Goal: Task Accomplishment & Management: Use online tool/utility

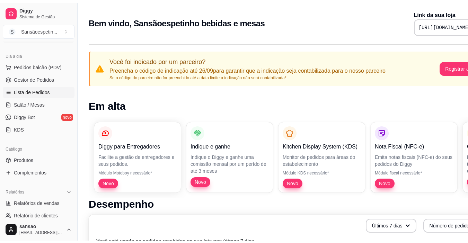
scroll to position [104, 0]
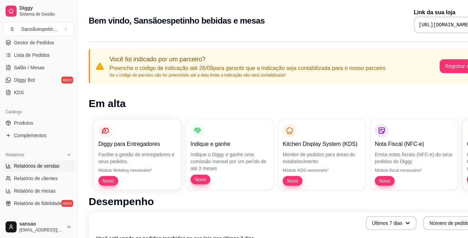
click at [40, 161] on link "Relatórios de vendas" at bounding box center [39, 165] width 72 height 11
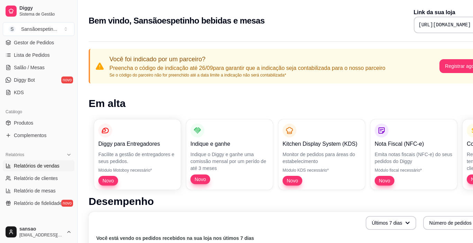
select select "ALL"
select select "0"
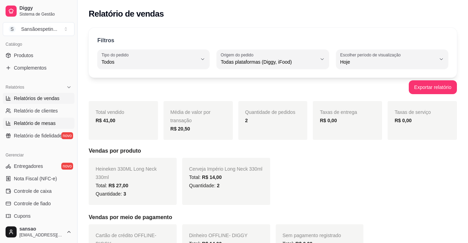
scroll to position [173, 0]
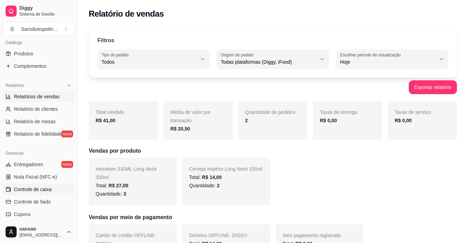
click at [40, 192] on span "Controle de caixa" at bounding box center [33, 189] width 38 height 7
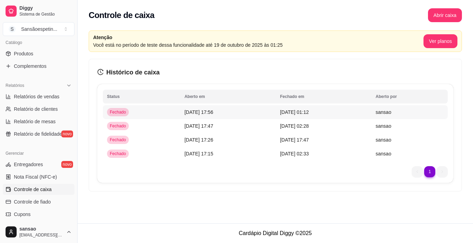
click at [305, 115] on span "[DATE] 01:12" at bounding box center [294, 112] width 29 height 6
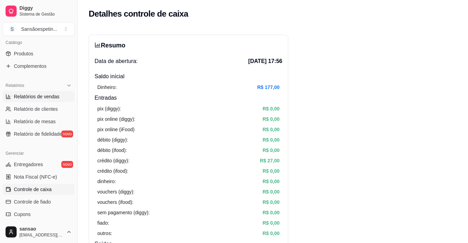
click at [48, 95] on span "Relatórios de vendas" at bounding box center [37, 96] width 46 height 7
select select "ALL"
select select "0"
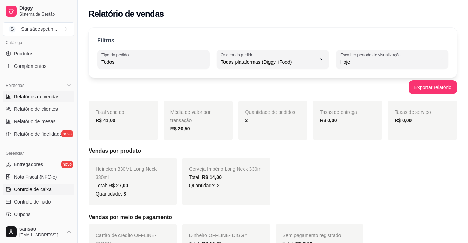
click at [38, 187] on span "Controle de caixa" at bounding box center [33, 189] width 38 height 7
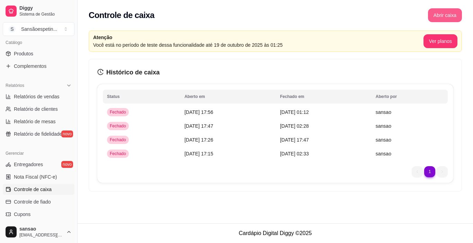
click at [442, 15] on button "Abrir caixa" at bounding box center [445, 15] width 34 height 14
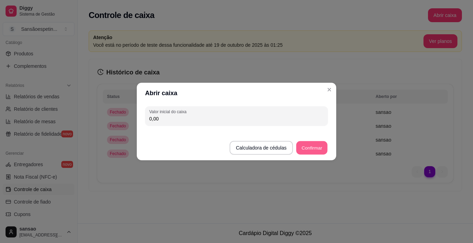
click at [323, 145] on button "Confirmar" at bounding box center [311, 147] width 31 height 13
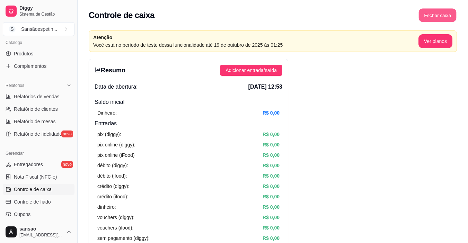
click at [431, 16] on button "Fechar caixa" at bounding box center [437, 15] width 38 height 13
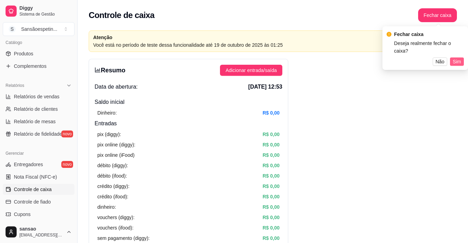
click at [454, 58] on span "Sim" at bounding box center [456, 62] width 8 height 8
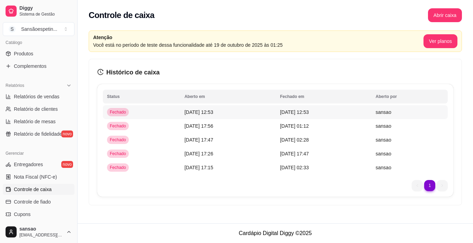
click at [323, 110] on td "[DATE] 12:53" at bounding box center [324, 112] width 96 height 14
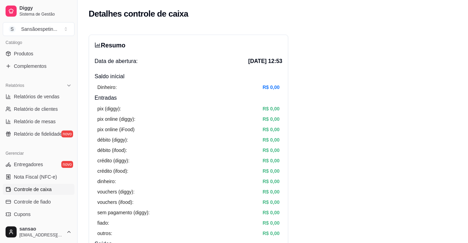
click at [107, 113] on div "pix (diggy): R$ 0,00 pix online (diggy): R$ 0,00 pix online (iFood) R$ 0,00 déb…" at bounding box center [188, 171] width 188 height 138
click at [50, 133] on span "Relatório de fidelidade" at bounding box center [38, 133] width 48 height 7
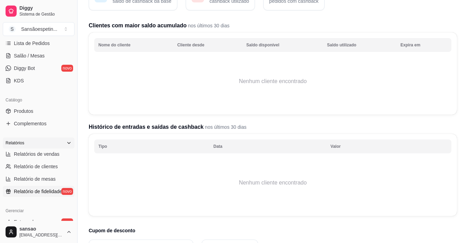
scroll to position [138, 0]
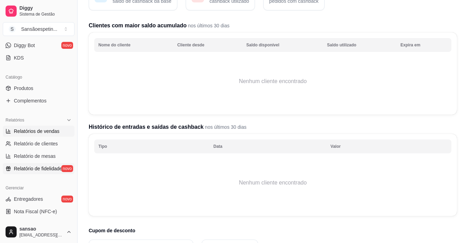
click at [55, 135] on link "Relatórios de vendas" at bounding box center [39, 131] width 72 height 11
select select "ALL"
select select "0"
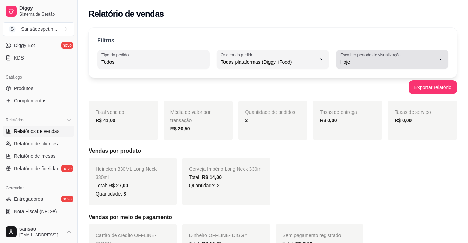
click at [371, 63] on span "Hoje" at bounding box center [388, 61] width 96 height 7
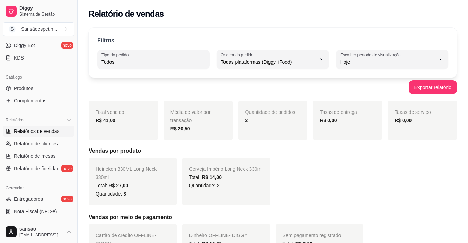
click at [366, 82] on span "Hoje" at bounding box center [388, 78] width 90 height 7
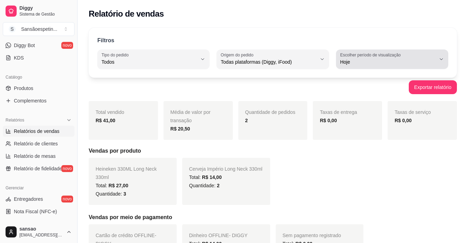
click at [384, 60] on span "Hoje" at bounding box center [388, 61] width 96 height 7
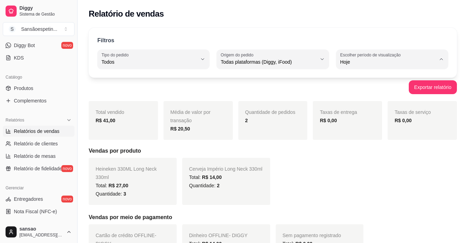
click at [376, 95] on li "Ontem" at bounding box center [392, 89] width 102 height 11
type input "1"
select select "1"
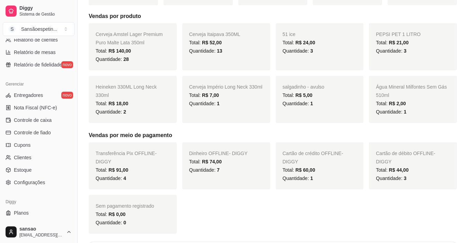
scroll to position [138, 0]
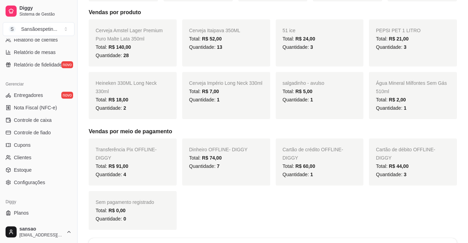
click at [121, 162] on div "Total: R$ 91,00" at bounding box center [133, 166] width 74 height 8
click at [114, 163] on span "R$ 91,00" at bounding box center [118, 166] width 20 height 6
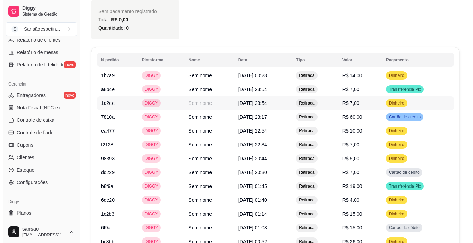
scroll to position [346, 0]
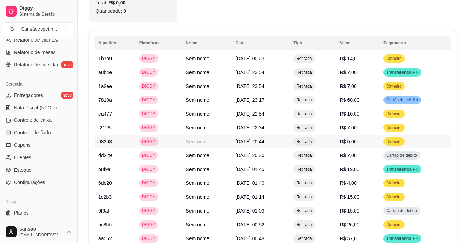
click at [346, 142] on td "R$ 5,00" at bounding box center [357, 142] width 44 height 14
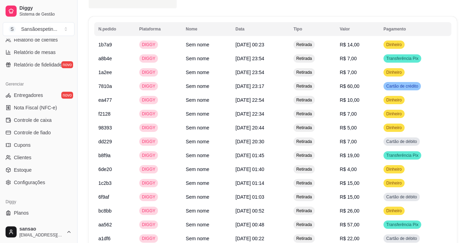
scroll to position [357, 0]
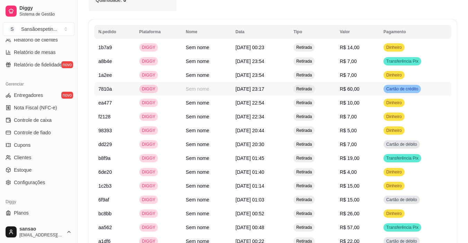
click at [363, 93] on td "R$ 60,00" at bounding box center [357, 89] width 44 height 14
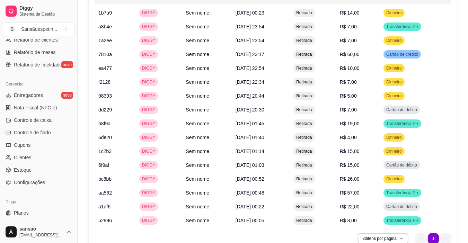
scroll to position [426, 0]
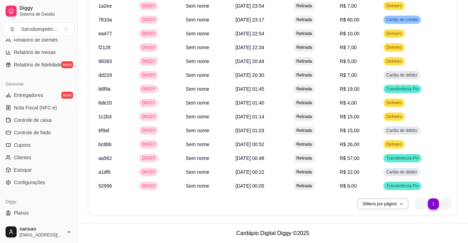
click at [434, 205] on li "1" at bounding box center [432, 203] width 11 height 11
click at [389, 205] on button "30 itens por página" at bounding box center [382, 203] width 51 height 11
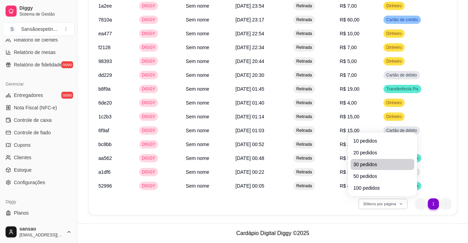
click at [359, 161] on span "30 pedidos" at bounding box center [382, 164] width 58 height 7
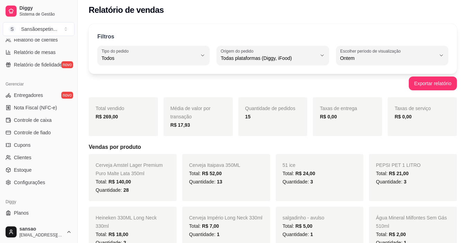
scroll to position [0, 0]
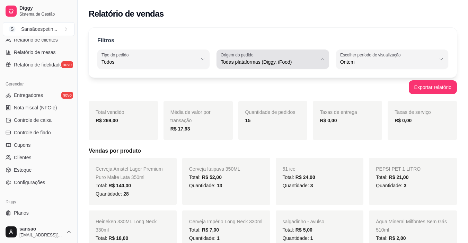
click at [319, 62] on button "Origem do pedido Todas plataformas (Diggy, iFood)" at bounding box center [272, 58] width 112 height 19
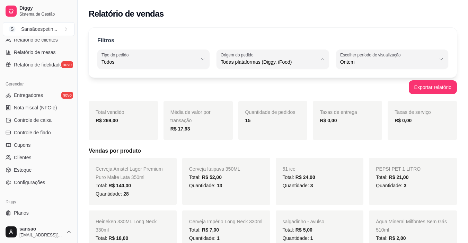
click at [246, 92] on span "Diggy" at bounding box center [269, 90] width 90 height 7
type input "DIGGY"
select select "DIGGY"
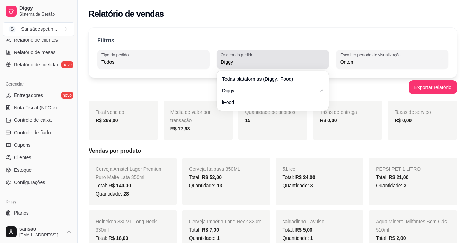
click at [298, 62] on span "Diggy" at bounding box center [268, 61] width 96 height 7
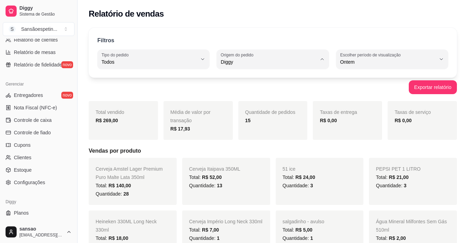
click at [304, 82] on span "Todas plataformas (Diggy, iFood)" at bounding box center [269, 78] width 90 height 7
type input "ALL"
select select "ALL"
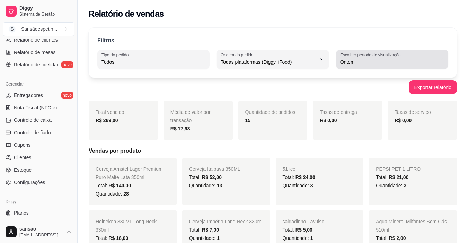
click at [369, 65] on span "Ontem" at bounding box center [388, 61] width 96 height 7
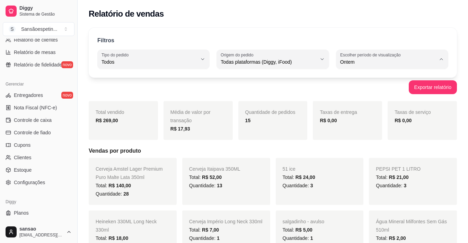
click at [351, 102] on span "7 dias" at bounding box center [388, 101] width 90 height 7
type input "7"
select select "7"
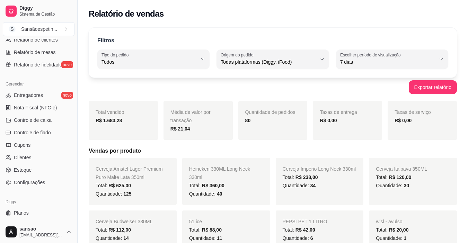
click at [146, 31] on div "Filtros ALL Tipo do pedido Todos Entrega Retirada Mesa Consumo local Tipo do pe…" at bounding box center [273, 53] width 368 height 50
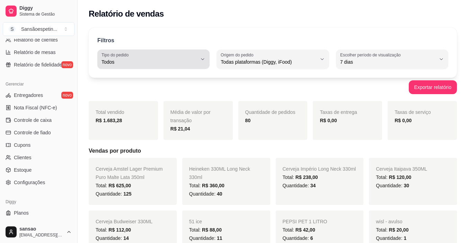
click at [143, 54] on div "Todos" at bounding box center [149, 59] width 96 height 14
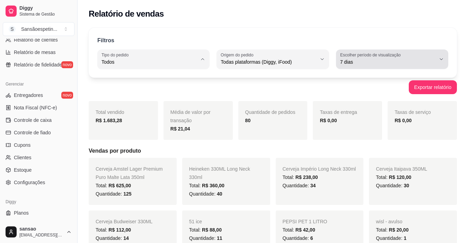
click at [341, 53] on label "Escolher período de visualização" at bounding box center [371, 55] width 63 height 6
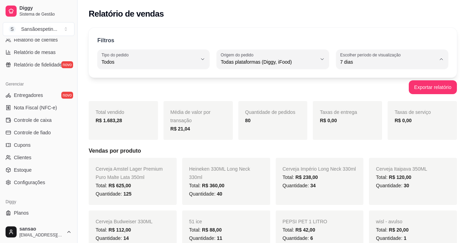
click at [363, 149] on span "Customizado" at bounding box center [388, 146] width 90 height 7
type input "-1"
select select "-1"
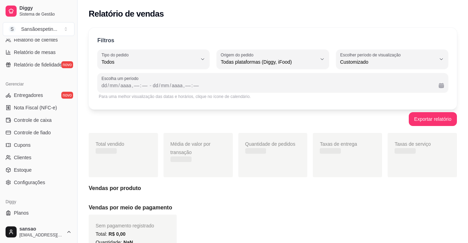
scroll to position [7, 0]
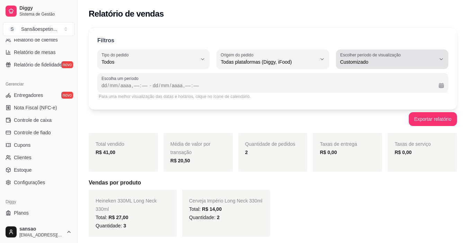
click at [375, 58] on div "Customizado" at bounding box center [388, 59] width 96 height 14
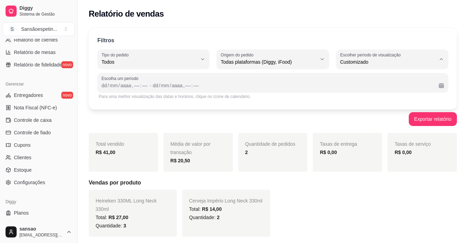
click at [353, 93] on span "Ontem" at bounding box center [388, 90] width 90 height 7
type input "1"
select select "1"
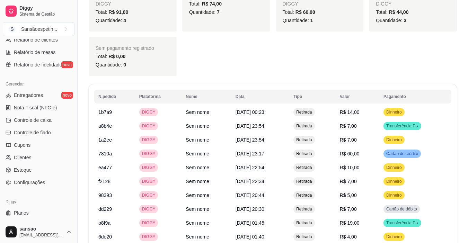
scroll to position [312, 0]
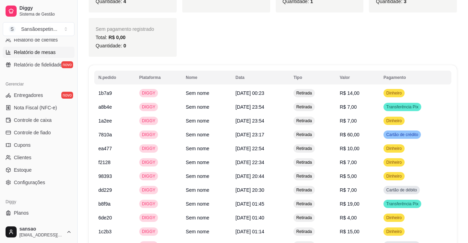
click at [48, 53] on span "Relatório de mesas" at bounding box center [35, 52] width 42 height 7
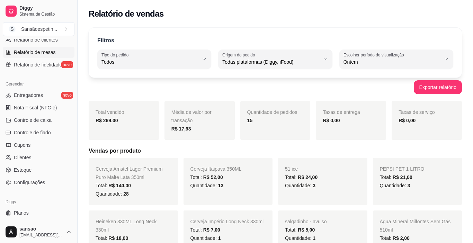
select select "TOTAL_OF_ORDERS"
select select "7"
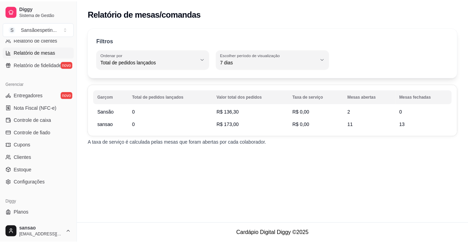
scroll to position [208, 0]
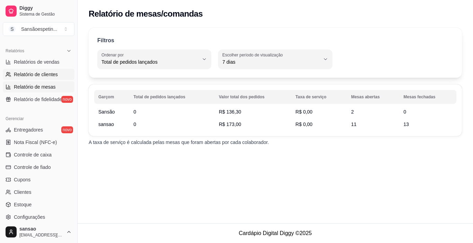
click at [44, 69] on link "Relatório de clientes" at bounding box center [39, 74] width 72 height 11
select select "30"
select select "HIGHEST_TOTAL_SPENT_WITH_ORDERS"
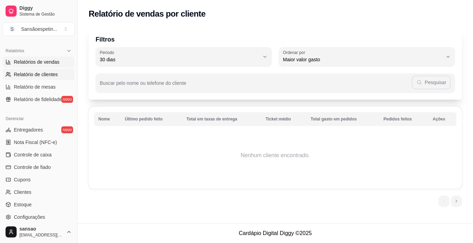
click at [44, 60] on span "Relatórios de vendas" at bounding box center [37, 61] width 46 height 7
select select "ALL"
select select "0"
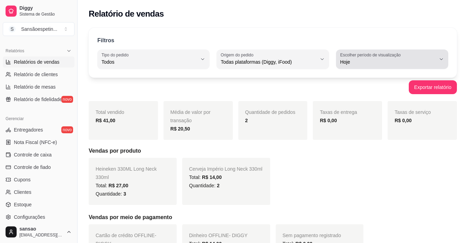
click at [390, 63] on span "Hoje" at bounding box center [388, 61] width 96 height 7
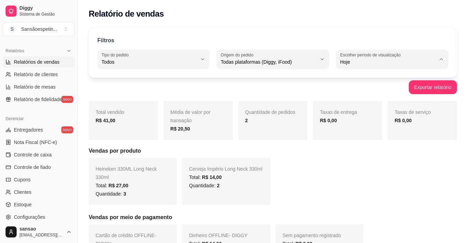
click at [376, 89] on span "Ontem" at bounding box center [388, 90] width 90 height 7
type input "1"
select select "1"
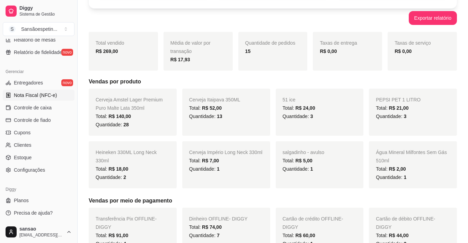
scroll to position [255, 0]
click at [29, 162] on link "Estoque" at bounding box center [39, 157] width 72 height 11
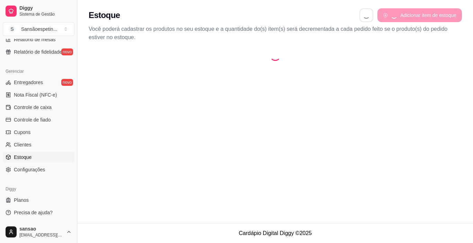
select select "QUANTITY_ORDER"
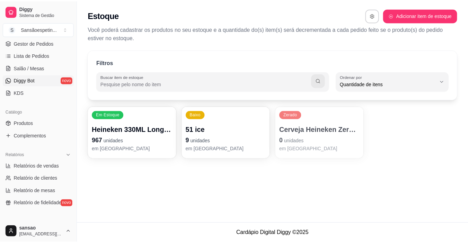
scroll to position [104, 0]
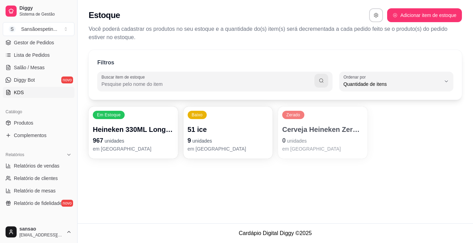
click at [29, 92] on link "KDS" at bounding box center [39, 92] width 72 height 11
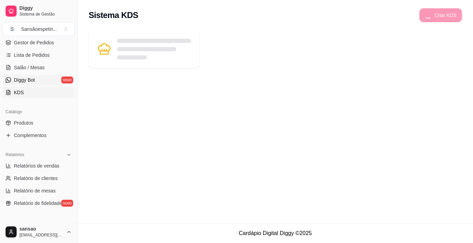
click at [32, 80] on span "Diggy Bot" at bounding box center [24, 79] width 21 height 7
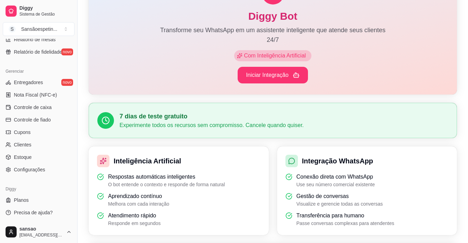
scroll to position [69, 0]
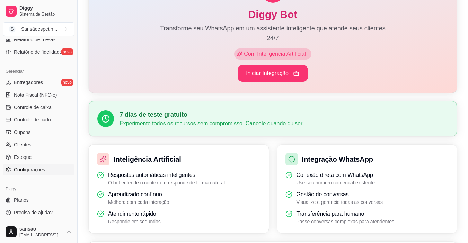
click at [28, 168] on span "Configurações" at bounding box center [29, 169] width 31 height 7
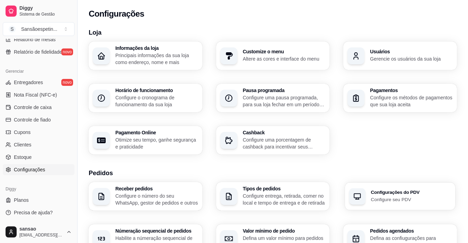
click at [392, 193] on h3 "Configurações do PDV" at bounding box center [411, 192] width 80 height 5
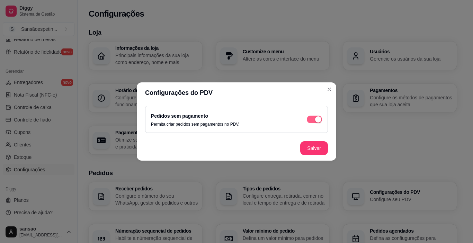
click at [318, 120] on div "button" at bounding box center [318, 119] width 6 height 6
click at [318, 120] on span "button" at bounding box center [314, 120] width 15 height 8
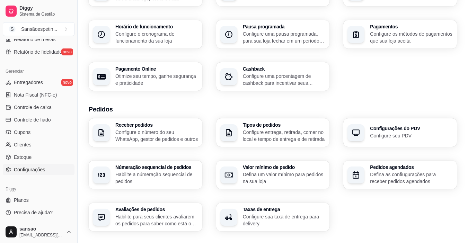
scroll to position [69, 0]
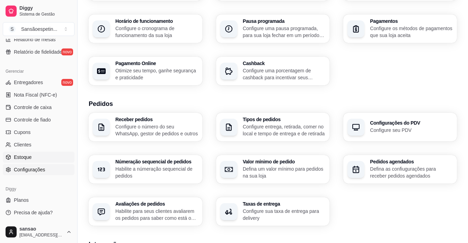
click at [26, 160] on link "Estoque" at bounding box center [39, 157] width 72 height 11
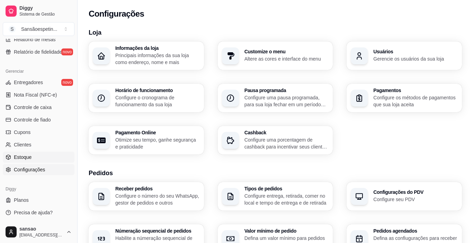
select select "QUANTITY_ORDER"
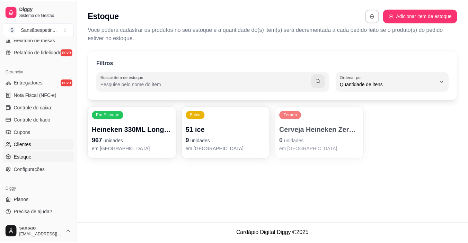
scroll to position [7, 0]
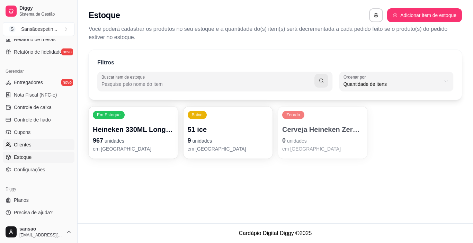
click at [28, 150] on link "Clientes" at bounding box center [39, 144] width 72 height 11
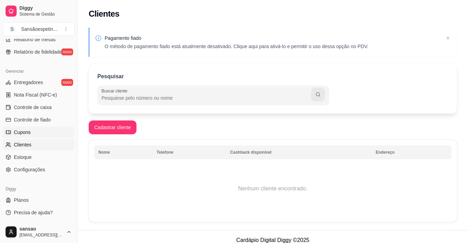
click at [23, 131] on span "Cupons" at bounding box center [22, 132] width 17 height 7
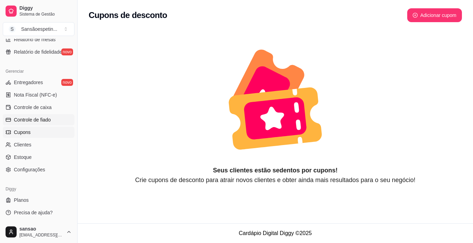
click at [28, 120] on span "Controle de fiado" at bounding box center [32, 119] width 37 height 7
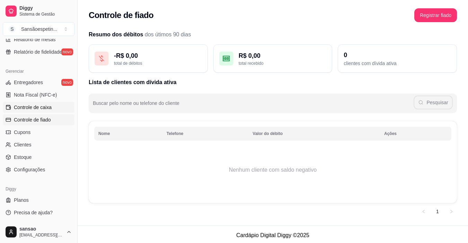
click at [44, 105] on span "Controle de caixa" at bounding box center [33, 107] width 38 height 7
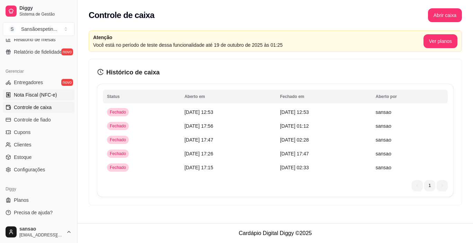
click at [17, 95] on span "Nota Fiscal (NFC-e)" at bounding box center [35, 94] width 43 height 7
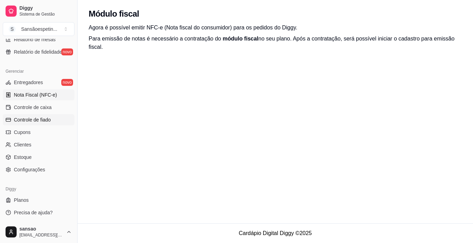
click at [56, 124] on link "Controle de fiado" at bounding box center [39, 119] width 72 height 11
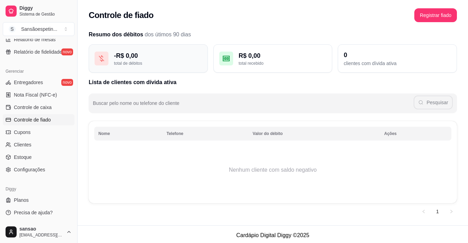
click at [150, 60] on div "- R$ 0,00" at bounding box center [158, 56] width 88 height 10
click at [98, 134] on th "Nome" at bounding box center [128, 134] width 68 height 14
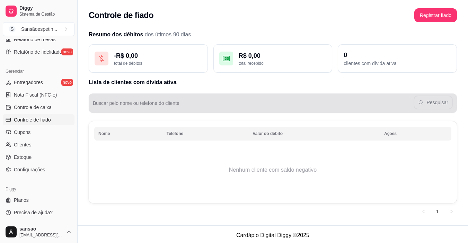
click at [163, 107] on input "Buscar pelo nome ou telefone do cliente" at bounding box center [253, 105] width 321 height 7
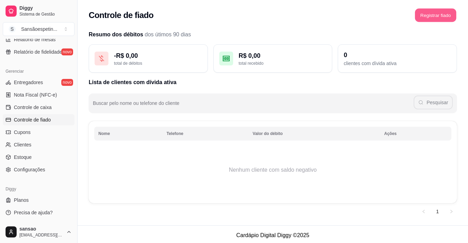
click at [441, 19] on button "Registrar fiado" at bounding box center [435, 15] width 41 height 13
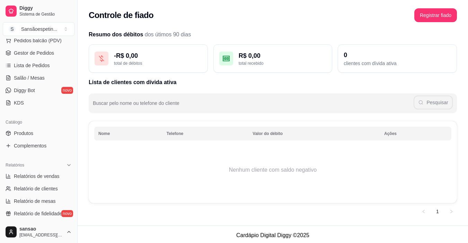
scroll to position [104, 0]
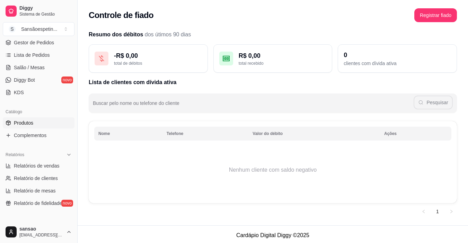
click at [31, 127] on link "Produtos" at bounding box center [39, 122] width 72 height 11
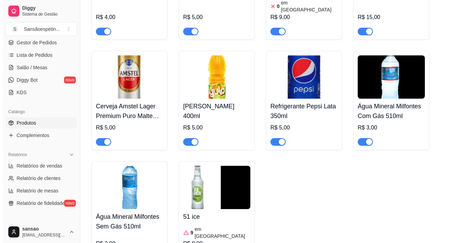
scroll to position [588, 0]
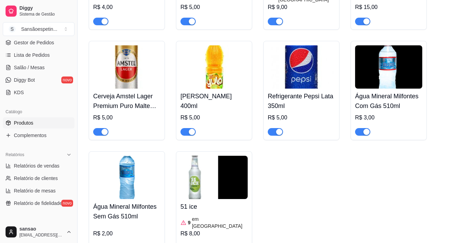
click at [118, 53] on img at bounding box center [126, 66] width 67 height 43
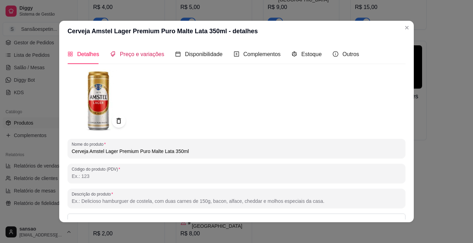
click at [135, 57] on span "Preço e variações" at bounding box center [142, 54] width 44 height 6
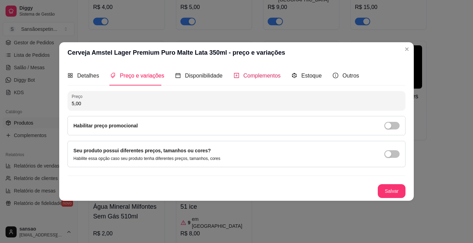
click at [274, 76] on span "Complementos" at bounding box center [261, 76] width 37 height 6
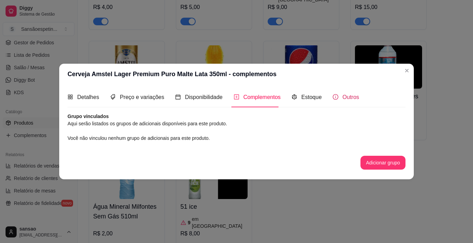
click at [350, 98] on span "Outros" at bounding box center [350, 97] width 17 height 6
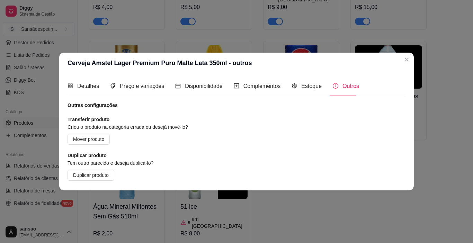
click at [91, 90] on div "Detalhes" at bounding box center [82, 86] width 31 height 20
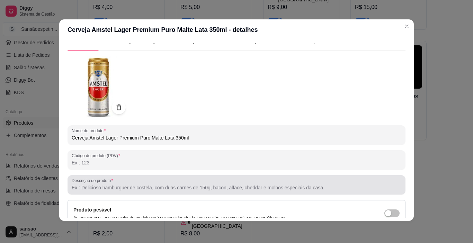
scroll to position [0, 0]
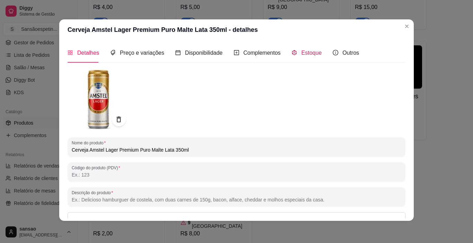
click at [303, 54] on span "Estoque" at bounding box center [311, 53] width 20 height 6
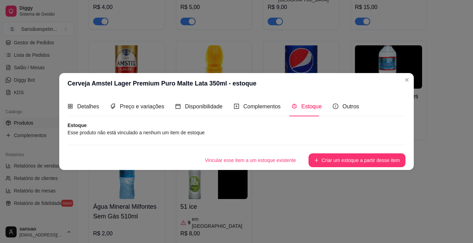
click at [184, 135] on article "Esse produto não está vinculado a nenhum um item de estoque" at bounding box center [236, 133] width 338 height 8
click at [192, 132] on article "Esse produto não está vinculado a nenhum um item de estoque" at bounding box center [236, 133] width 338 height 8
click at [355, 159] on button "Criar um estoque a partir desse item" at bounding box center [356, 160] width 97 height 14
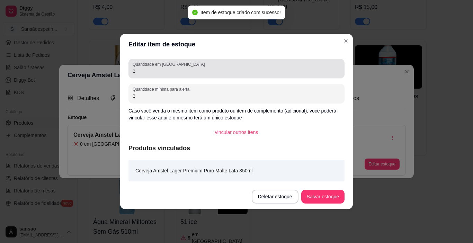
click at [173, 77] on div "Quantidade em estoque 0" at bounding box center [236, 68] width 216 height 19
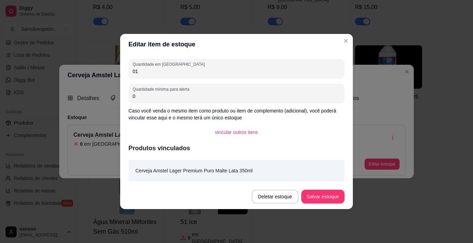
type input "0"
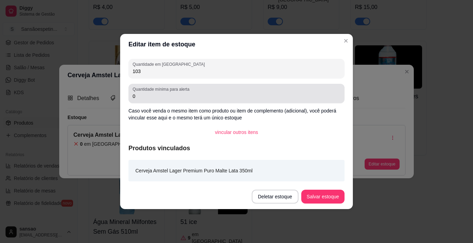
type input "103"
click at [199, 97] on input "0" at bounding box center [237, 96] width 208 height 7
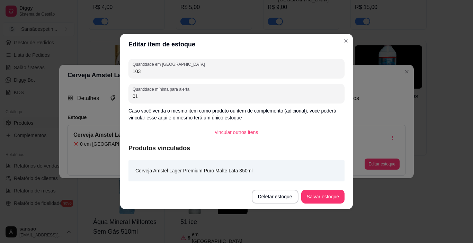
type input "0"
type input "10"
click at [307, 195] on button "Salvar estoque" at bounding box center [322, 197] width 43 height 14
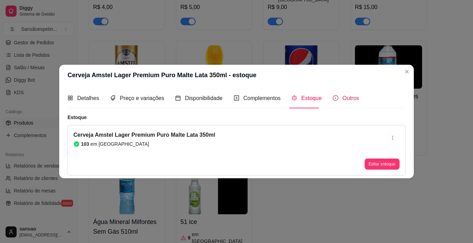
click at [335, 97] on icon "info-circle" at bounding box center [336, 98] width 6 height 6
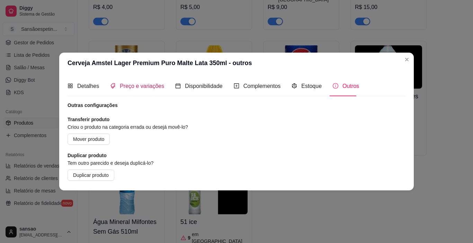
click at [135, 88] on span "Preço e variações" at bounding box center [142, 86] width 44 height 6
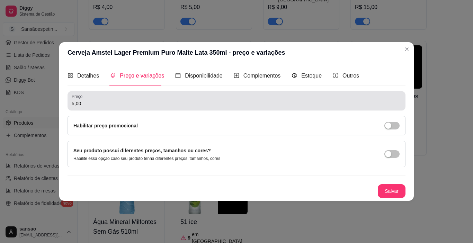
click at [149, 105] on input "5,00" at bounding box center [237, 103] width 330 height 7
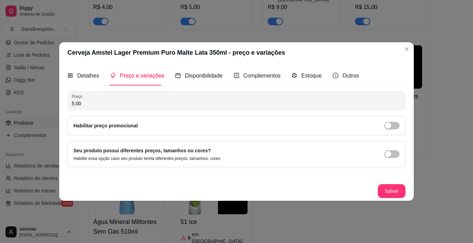
click at [144, 122] on div "Habilitar preço promocional" at bounding box center [236, 126] width 326 height 8
click at [398, 125] on span "button" at bounding box center [391, 126] width 15 height 8
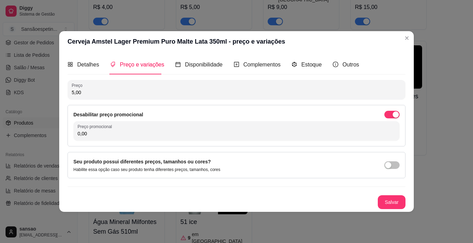
click at [394, 110] on div "Desabilitar preço promocional Preço promocional 0,00" at bounding box center [236, 126] width 338 height 42
click at [394, 115] on div "button" at bounding box center [396, 114] width 6 height 6
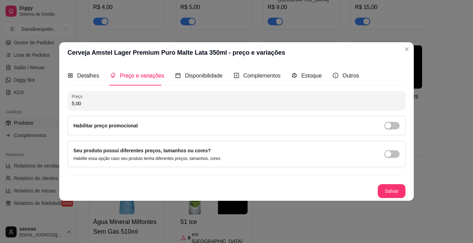
click at [391, 159] on div "Seu produto possui diferentes preços, tamanhos ou cores? Habilite essa opção ca…" at bounding box center [236, 154] width 326 height 15
click at [390, 153] on div "button" at bounding box center [388, 154] width 6 height 6
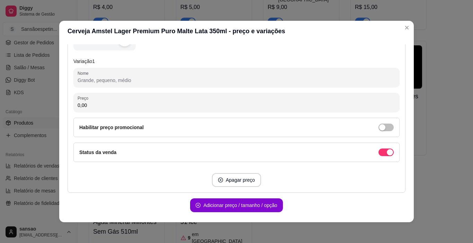
scroll to position [138, 0]
click at [378, 152] on button "button" at bounding box center [385, 152] width 15 height 8
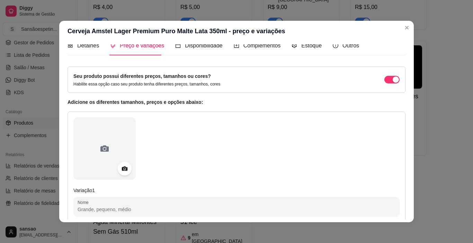
scroll to position [0, 0]
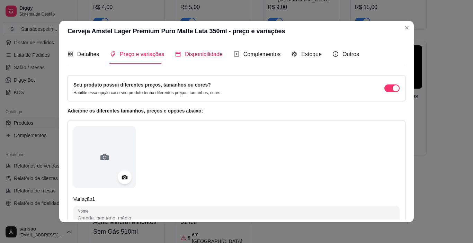
click at [202, 58] on div "Disponibilidade" at bounding box center [198, 54] width 47 height 9
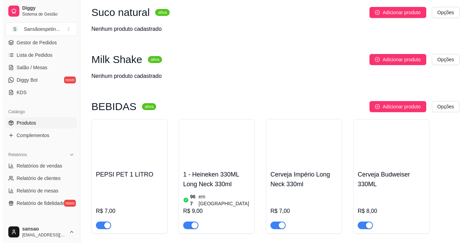
scroll to position [173, 0]
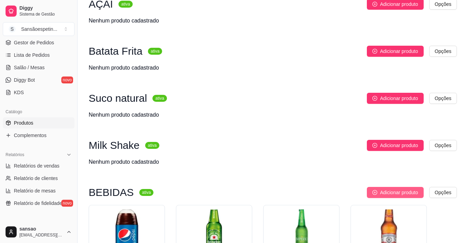
click at [421, 196] on button "Adicionar produto" at bounding box center [395, 192] width 57 height 11
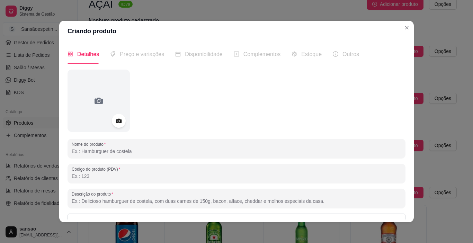
click at [148, 57] on span "Preço e variações" at bounding box center [142, 54] width 44 height 6
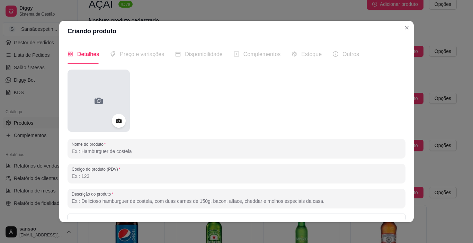
click at [98, 105] on icon at bounding box center [98, 100] width 11 height 11
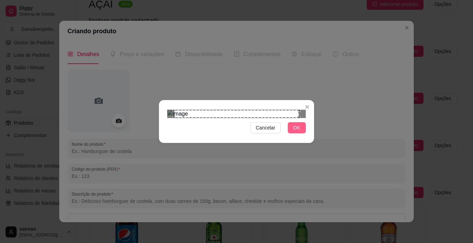
click at [296, 132] on span "OK" at bounding box center [296, 128] width 7 height 8
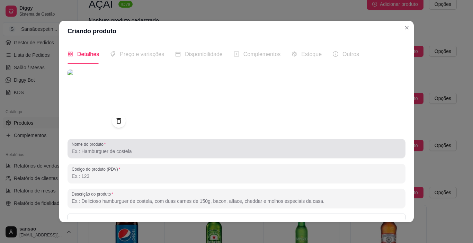
click at [128, 150] on input "Nome do produto" at bounding box center [237, 151] width 330 height 7
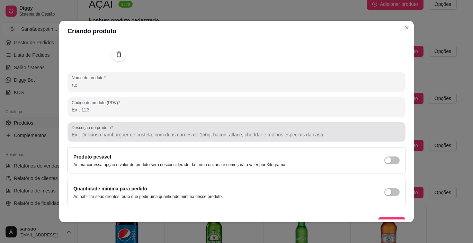
scroll to position [69, 0]
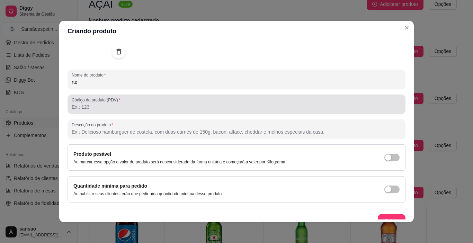
type input "rte"
click at [87, 108] on input "Código do produto (PDV)" at bounding box center [237, 106] width 330 height 7
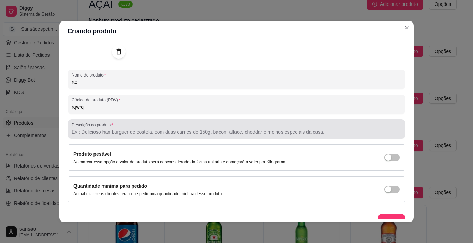
type input "rqwrq"
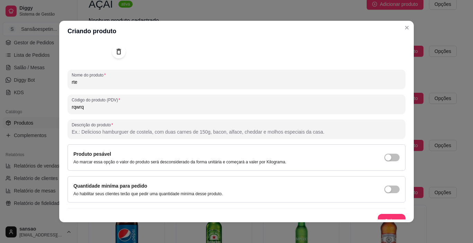
click at [152, 133] on input "Descrição do produto" at bounding box center [237, 131] width 330 height 7
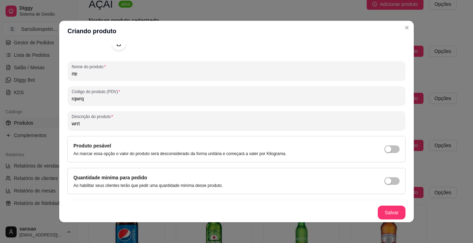
scroll to position [1, 0]
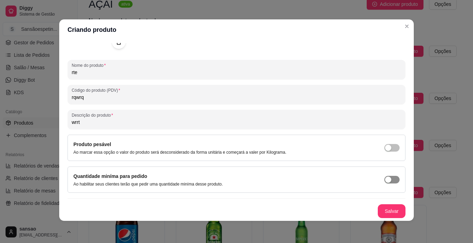
type input "wrrt"
click at [389, 179] on span "button" at bounding box center [391, 180] width 15 height 8
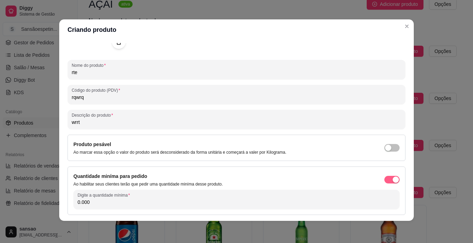
click at [393, 178] on div "button" at bounding box center [396, 180] width 6 height 6
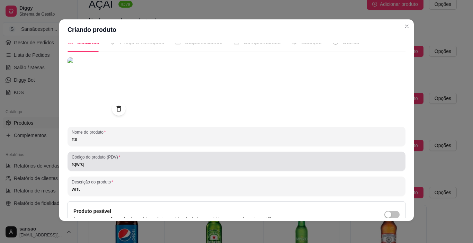
scroll to position [0, 0]
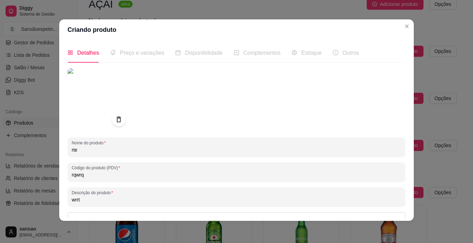
click at [129, 57] on div "Preço e variações" at bounding box center [137, 53] width 54 height 20
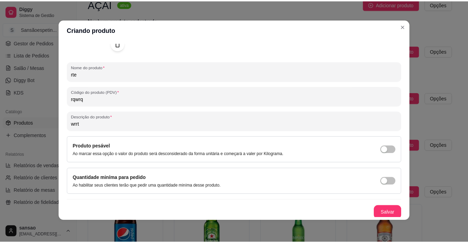
scroll to position [78, 0]
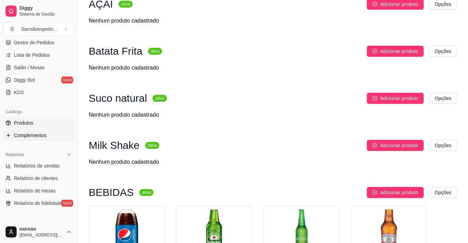
click at [47, 135] on link "Complementos" at bounding box center [39, 135] width 72 height 11
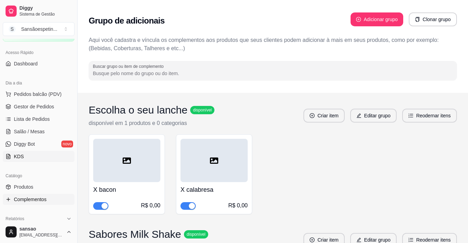
scroll to position [35, 0]
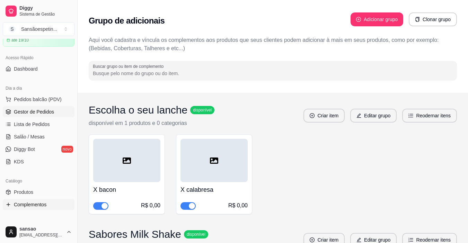
click at [36, 113] on span "Gestor de Pedidos" at bounding box center [34, 111] width 40 height 7
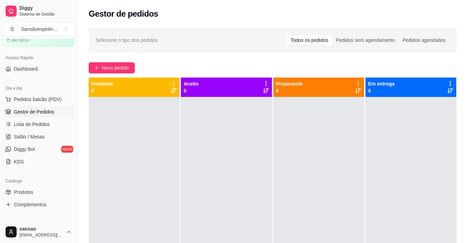
click at [37, 113] on span "Gestor de Pedidos" at bounding box center [34, 111] width 40 height 7
click at [324, 36] on div "Todos os pedidos" at bounding box center [309, 40] width 45 height 10
click at [287, 35] on input "Todos os pedidos" at bounding box center [287, 35] width 0 height 0
click at [324, 38] on div "Todos os pedidos" at bounding box center [309, 40] width 45 height 10
click at [287, 35] on input "Todos os pedidos" at bounding box center [287, 35] width 0 height 0
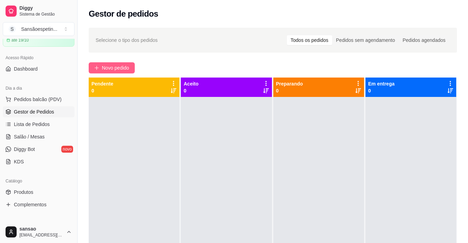
click at [101, 69] on button "Novo pedido" at bounding box center [112, 67] width 46 height 11
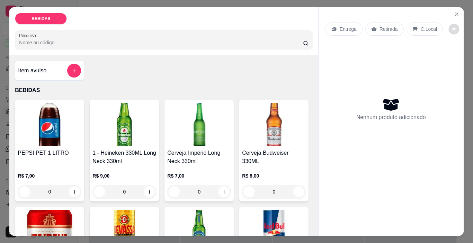
click at [449, 24] on button "decrease-product-quantity" at bounding box center [454, 29] width 11 height 11
click at [349, 29] on p "Entrega" at bounding box center [348, 29] width 17 height 7
click at [365, 26] on div "Retirada" at bounding box center [384, 28] width 38 height 13
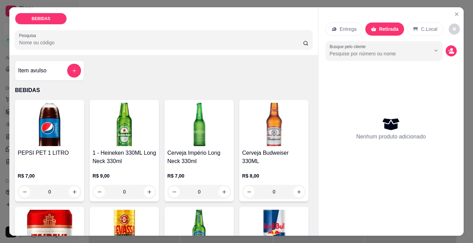
click at [430, 26] on p "C.Local" at bounding box center [429, 29] width 16 height 7
click at [454, 14] on icon "Close" at bounding box center [457, 14] width 6 height 6
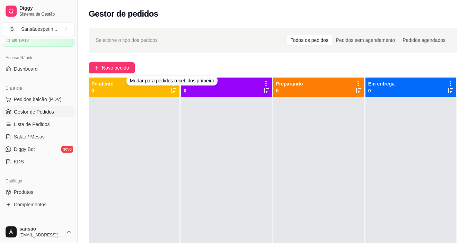
click at [173, 90] on icon at bounding box center [174, 90] width 6 height 5
click at [172, 90] on icon at bounding box center [174, 90] width 6 height 5
click at [170, 83] on icon at bounding box center [173, 83] width 6 height 6
click at [263, 89] on icon at bounding box center [266, 91] width 6 height 6
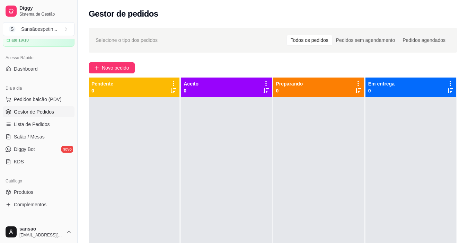
click at [263, 89] on icon at bounding box center [266, 91] width 6 height 6
click at [263, 83] on icon at bounding box center [266, 83] width 6 height 6
drag, startPoint x: 178, startPoint y: 155, endPoint x: 167, endPoint y: 155, distance: 10.4
click at [171, 156] on div "Pendente 0 Aceito 0 Preparando 0 Em entrega 0" at bounding box center [273, 199] width 368 height 243
click at [133, 67] on button "Novo pedido" at bounding box center [112, 67] width 46 height 11
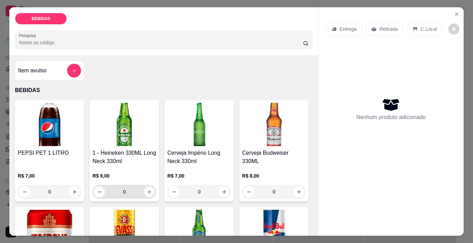
click at [145, 187] on button "increase-product-quantity" at bounding box center [149, 192] width 11 height 11
type input "1"
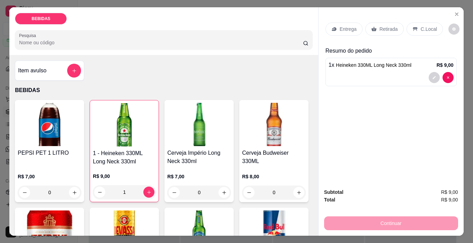
click at [387, 30] on div "Retirada" at bounding box center [384, 28] width 38 height 13
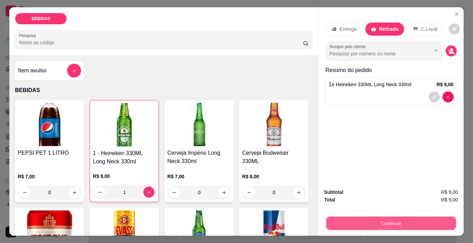
click at [394, 220] on button "Continuar" at bounding box center [391, 223] width 130 height 13
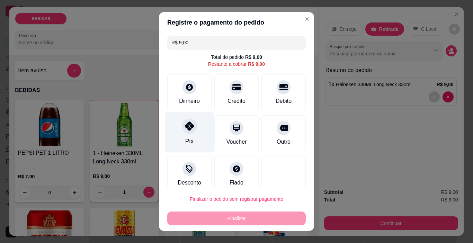
click at [193, 133] on div "Pix" at bounding box center [189, 132] width 49 height 40
type input "R$ 0,00"
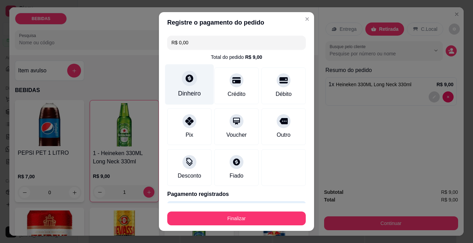
click at [194, 86] on div "Dinheiro" at bounding box center [189, 84] width 49 height 40
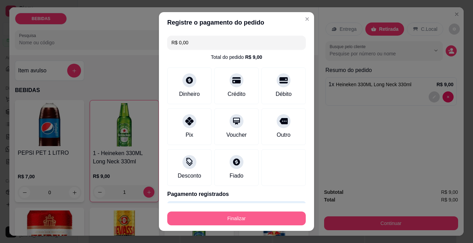
click at [284, 223] on button "Finalizar" at bounding box center [236, 218] width 138 height 14
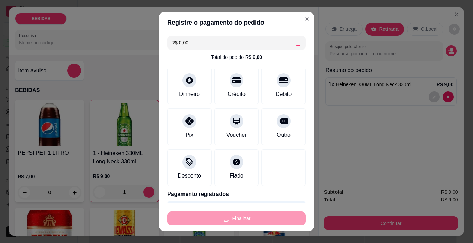
type input "0"
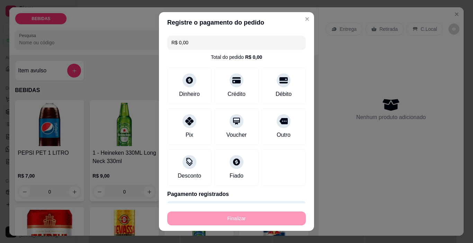
type input "-R$ 9,00"
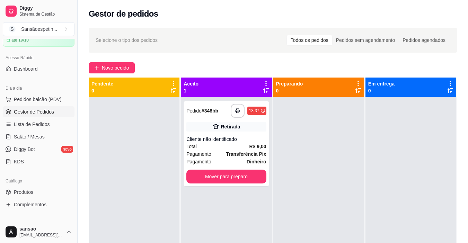
click at [259, 91] on div "Aceito 1" at bounding box center [225, 87] width 85 height 14
click at [264, 90] on icon at bounding box center [266, 90] width 6 height 5
click at [128, 70] on span "Novo pedido" at bounding box center [115, 68] width 27 height 8
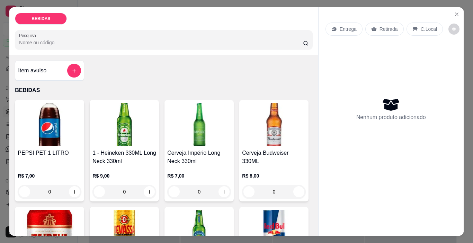
click at [115, 124] on img at bounding box center [124, 124] width 64 height 43
click at [147, 189] on icon "increase-product-quantity" at bounding box center [149, 191] width 5 height 5
type input "1"
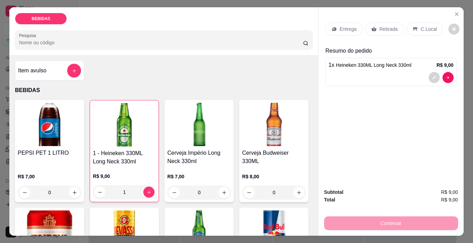
click at [391, 30] on div "Retirada" at bounding box center [384, 28] width 38 height 13
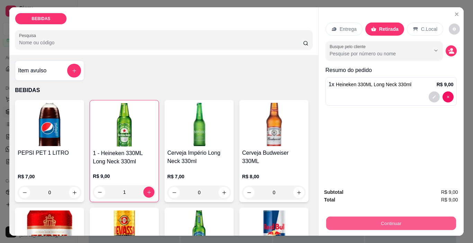
click at [382, 218] on button "Continuar" at bounding box center [391, 223] width 130 height 13
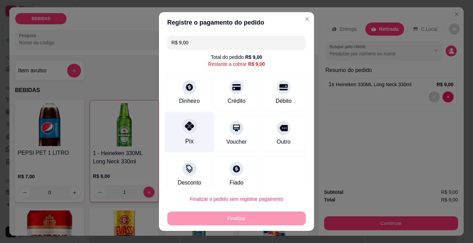
click at [188, 136] on div "Pix" at bounding box center [189, 132] width 49 height 40
type input "R$ 0,00"
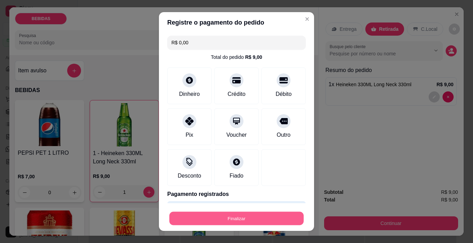
click at [262, 220] on button "Finalizar" at bounding box center [236, 218] width 134 height 13
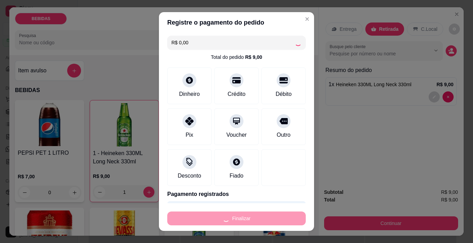
type input "0"
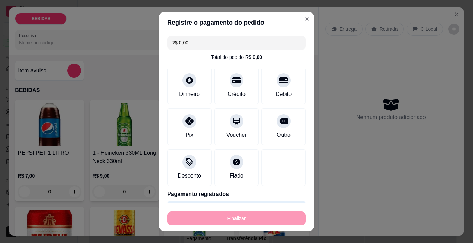
type input "-R$ 9,00"
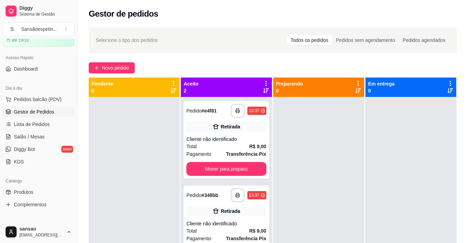
click at [265, 89] on icon at bounding box center [266, 90] width 6 height 5
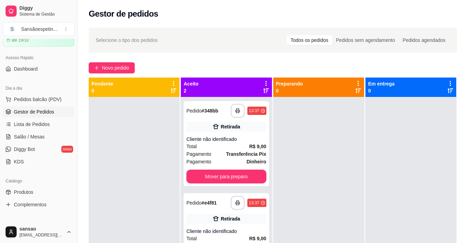
click at [264, 90] on icon at bounding box center [266, 90] width 6 height 5
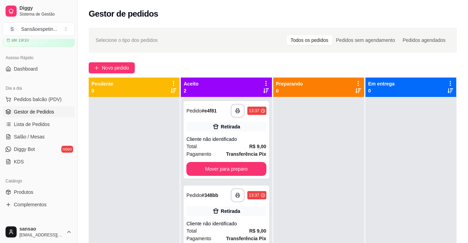
click at [265, 90] on icon at bounding box center [266, 90] width 6 height 5
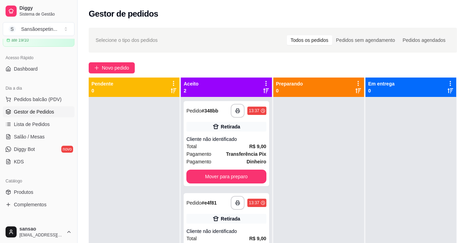
click at [265, 90] on icon at bounding box center [266, 90] width 6 height 5
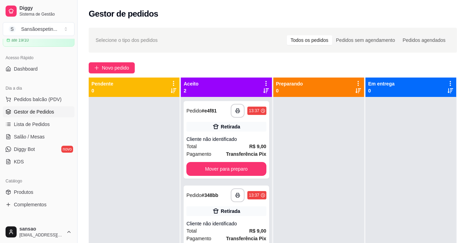
click at [266, 90] on div at bounding box center [266, 86] width 6 height 13
click at [263, 91] on icon at bounding box center [266, 90] width 6 height 5
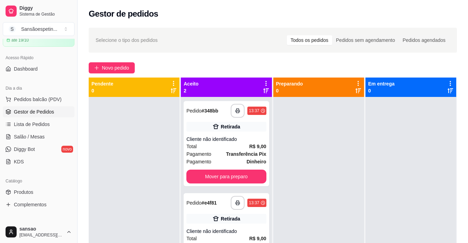
click at [263, 91] on icon at bounding box center [266, 90] width 6 height 5
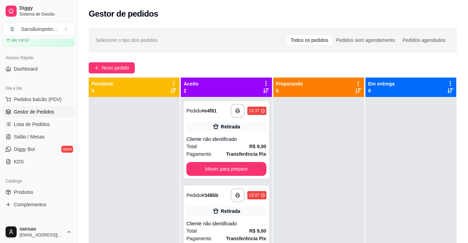
click at [263, 91] on icon at bounding box center [266, 90] width 6 height 5
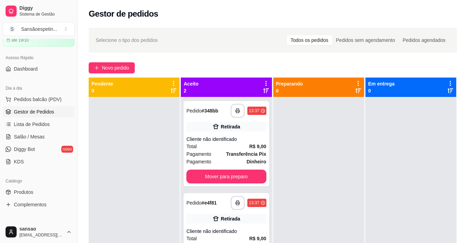
click at [263, 91] on icon at bounding box center [266, 90] width 6 height 5
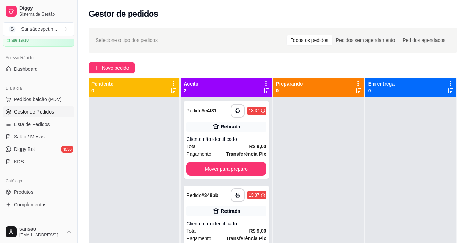
click at [263, 90] on icon at bounding box center [266, 90] width 6 height 5
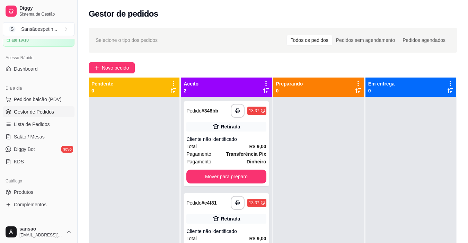
click at [263, 90] on icon at bounding box center [266, 90] width 6 height 5
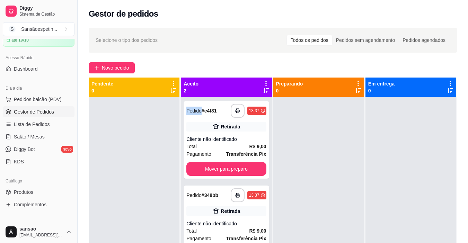
click at [263, 90] on icon at bounding box center [266, 90] width 6 height 5
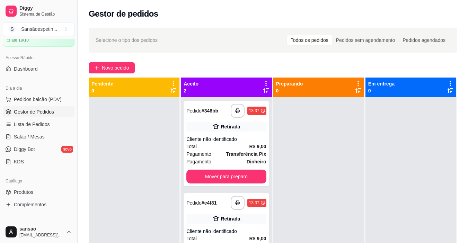
click at [263, 90] on icon at bounding box center [266, 91] width 6 height 6
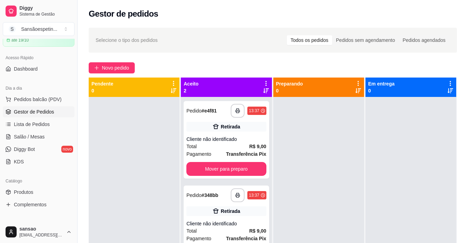
click at [263, 90] on icon at bounding box center [266, 90] width 6 height 5
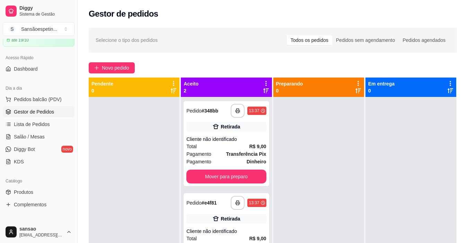
click at [263, 90] on icon at bounding box center [266, 90] width 6 height 5
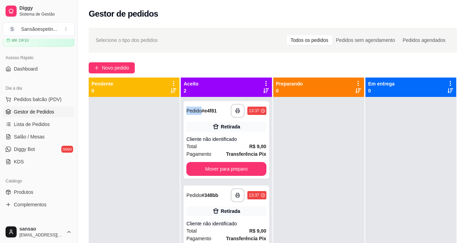
click at [265, 91] on icon at bounding box center [266, 91] width 6 height 6
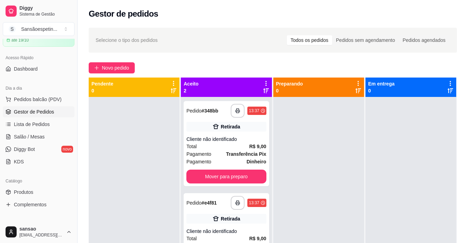
click at [267, 91] on div "Aceito 2" at bounding box center [226, 87] width 91 height 19
click at [264, 93] on div "Aceito 2" at bounding box center [225, 87] width 85 height 14
click at [232, 145] on div "Total R$ 9,00" at bounding box center [226, 147] width 80 height 8
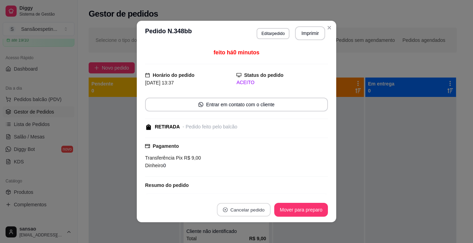
click at [258, 209] on button "Cancelar pedido" at bounding box center [244, 209] width 54 height 13
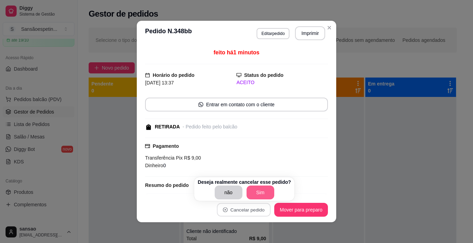
click at [258, 195] on button "Sim" at bounding box center [260, 193] width 28 height 14
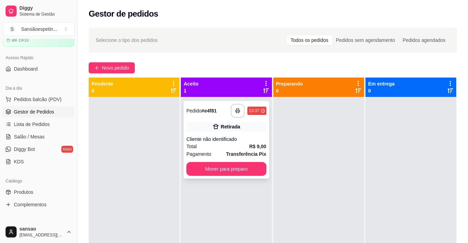
click at [224, 131] on div "Retirada" at bounding box center [226, 127] width 80 height 10
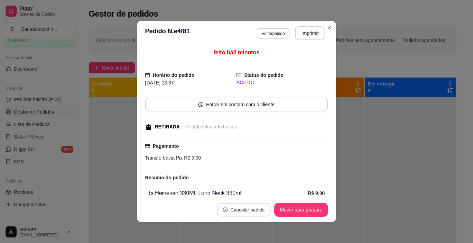
click at [239, 207] on button "Cancelar pedido" at bounding box center [244, 209] width 54 height 13
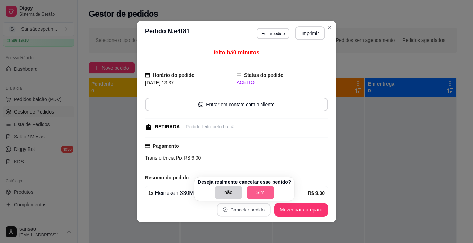
click at [249, 193] on button "Sim" at bounding box center [260, 193] width 28 height 14
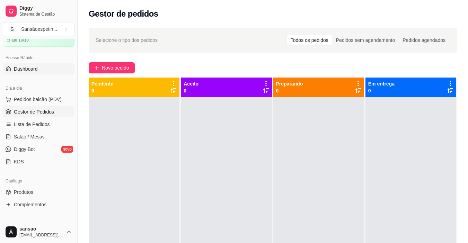
click at [22, 69] on span "Dashboard" at bounding box center [26, 68] width 24 height 7
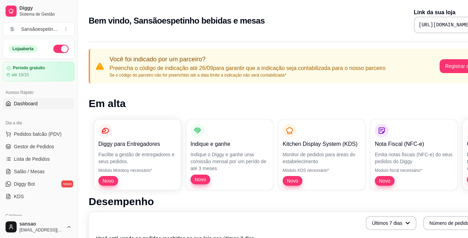
click at [54, 47] on button "button" at bounding box center [60, 49] width 15 height 8
click at [48, 137] on button "Pedidos balcão (PDV)" at bounding box center [39, 133] width 72 height 11
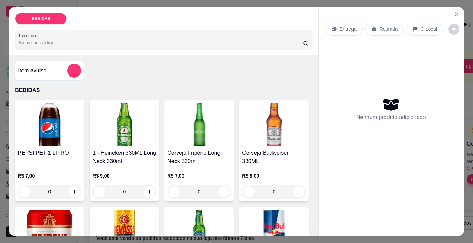
click at [34, 42] on input "Pesquisa" at bounding box center [161, 42] width 284 height 7
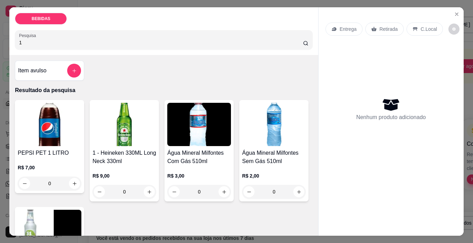
type input "1"
click at [458, 9] on button "Close" at bounding box center [456, 14] width 11 height 11
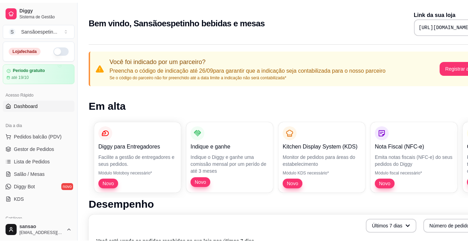
scroll to position [35, 0]
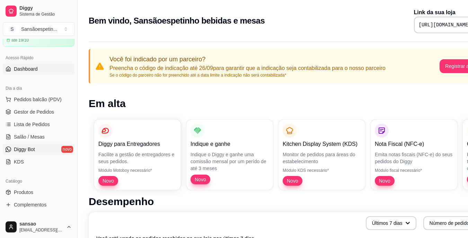
click at [48, 153] on link "Diggy Bot novo" at bounding box center [39, 149] width 72 height 11
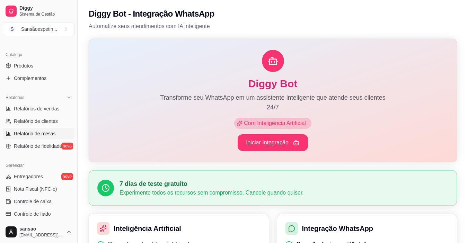
scroll to position [173, 0]
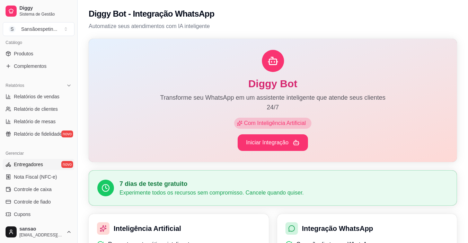
click at [42, 165] on link "Entregadores novo" at bounding box center [39, 164] width 72 height 11
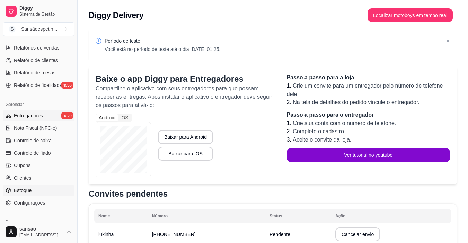
scroll to position [220, 0]
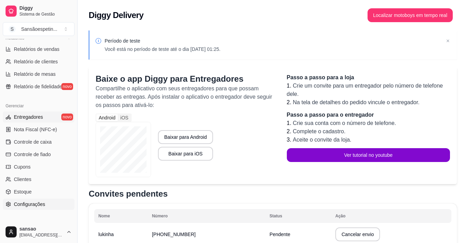
click at [32, 202] on span "Configurações" at bounding box center [29, 204] width 31 height 7
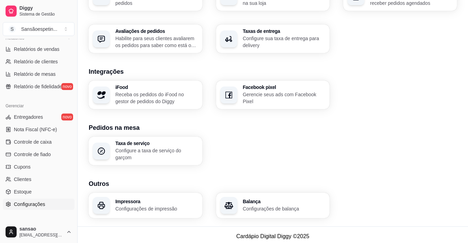
scroll to position [255, 0]
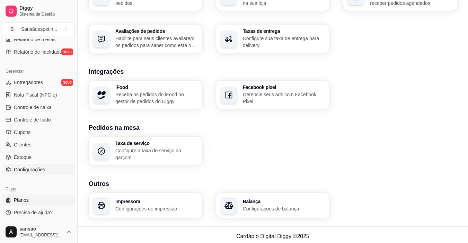
click at [29, 198] on link "Planos" at bounding box center [39, 200] width 72 height 11
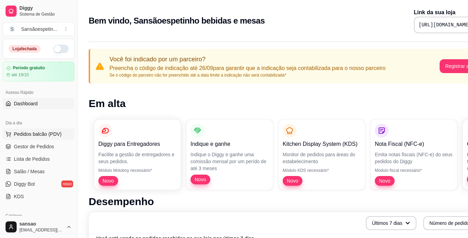
click at [53, 137] on span "Pedidos balcão (PDV)" at bounding box center [38, 133] width 48 height 7
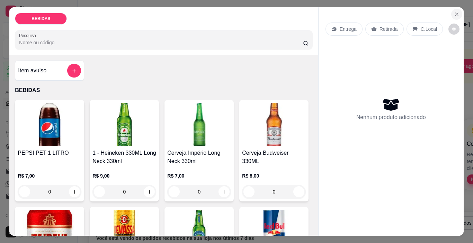
click at [358, 11] on icon "Close" at bounding box center [457, 14] width 6 height 6
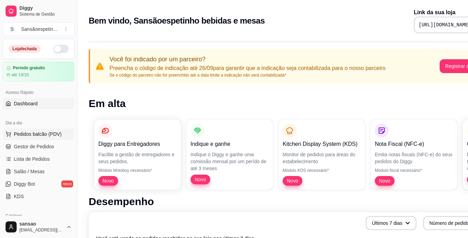
click at [46, 134] on span "Pedidos balcão (PDV)" at bounding box center [38, 133] width 48 height 7
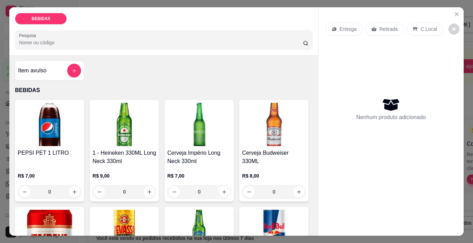
click at [138, 132] on img at bounding box center [124, 124] width 64 height 43
click at [147, 193] on button "increase-product-quantity" at bounding box center [149, 191] width 11 height 11
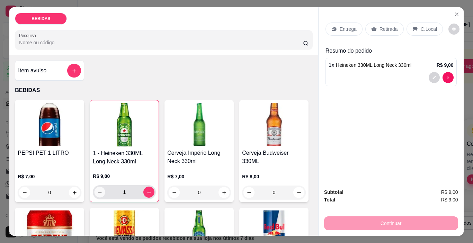
click at [98, 192] on icon "decrease-product-quantity" at bounding box center [99, 192] width 3 height 0
type input "0"
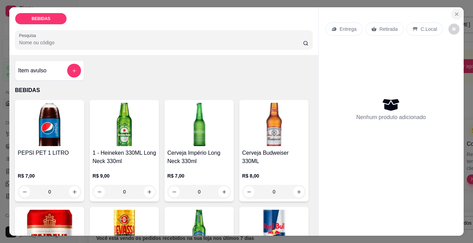
click at [358, 13] on icon "Close" at bounding box center [457, 14] width 6 height 6
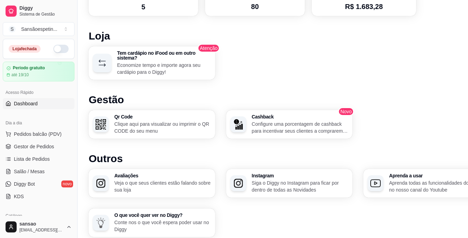
scroll to position [425, 0]
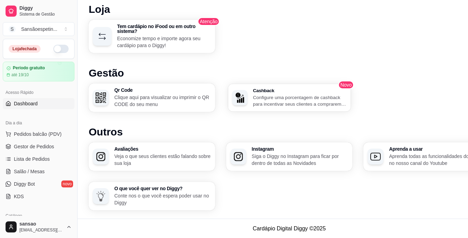
click at [266, 102] on p "Configure uma porcentagem de cashback para incentivar seus clientes a comprarem…" at bounding box center [299, 100] width 93 height 13
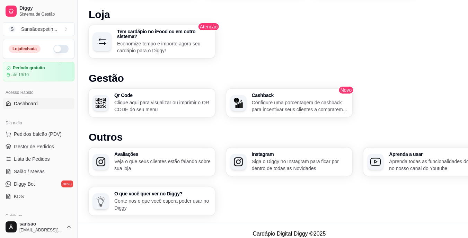
click at [37, 106] on span "Dashboard" at bounding box center [26, 103] width 24 height 7
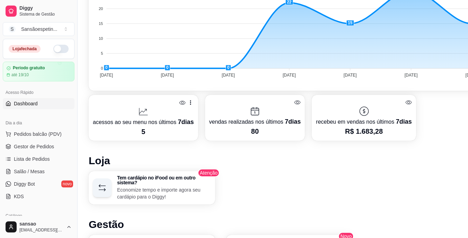
scroll to position [277, 0]
